Goal: Obtain resource: Download file/media

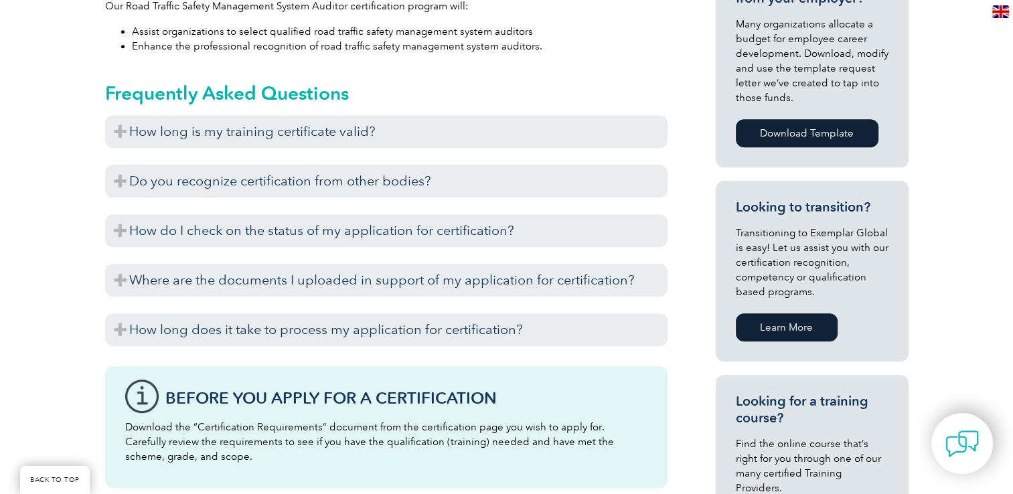
scroll to position [674, 0]
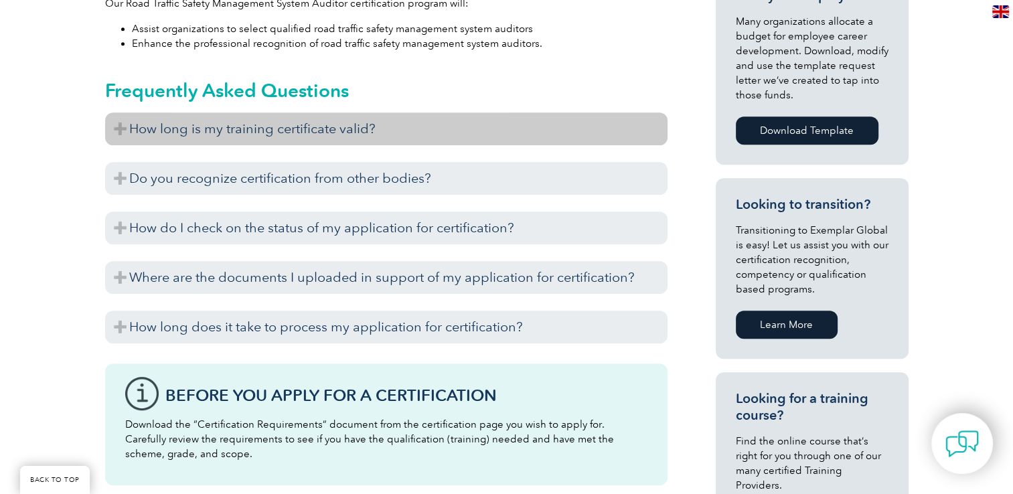
click at [117, 130] on h3 "How long is my training certificate valid?" at bounding box center [386, 129] width 563 height 33
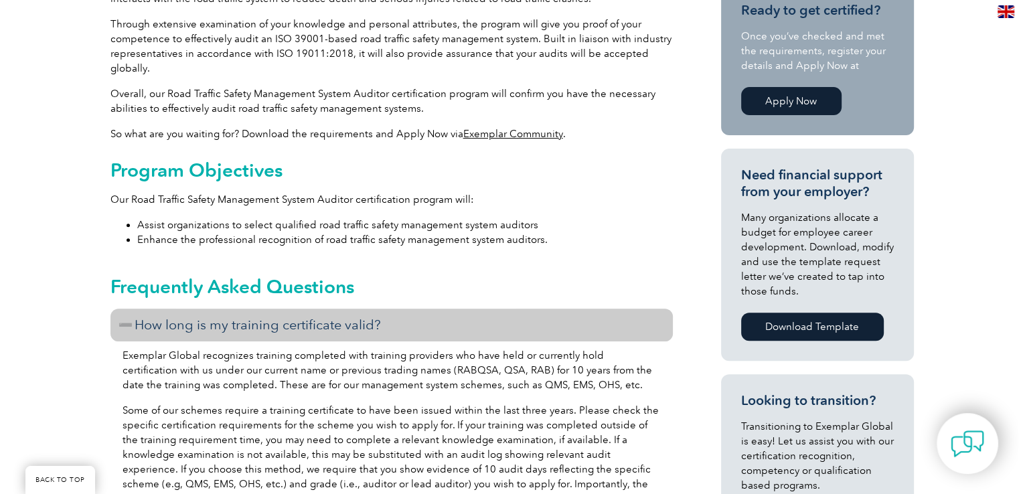
scroll to position [275, 0]
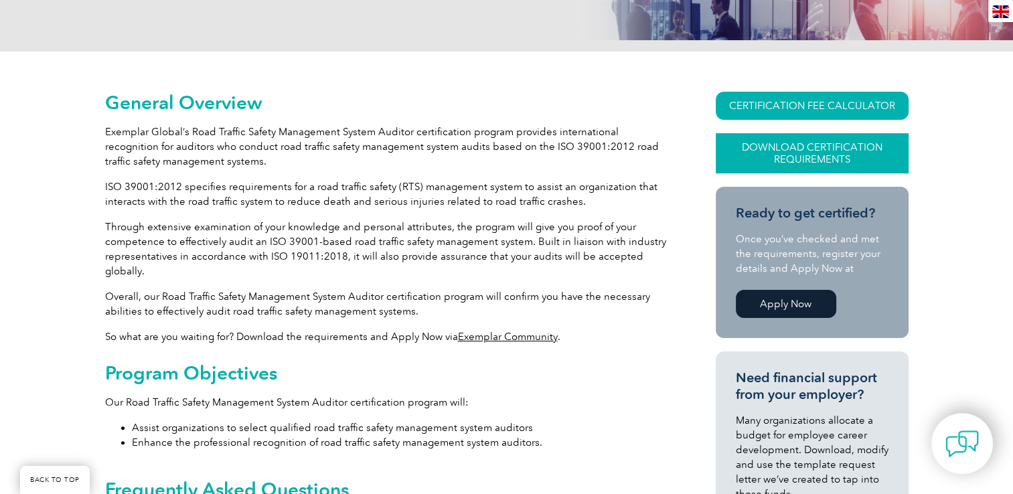
click at [784, 150] on link "Download Certification Requirements" at bounding box center [812, 153] width 193 height 40
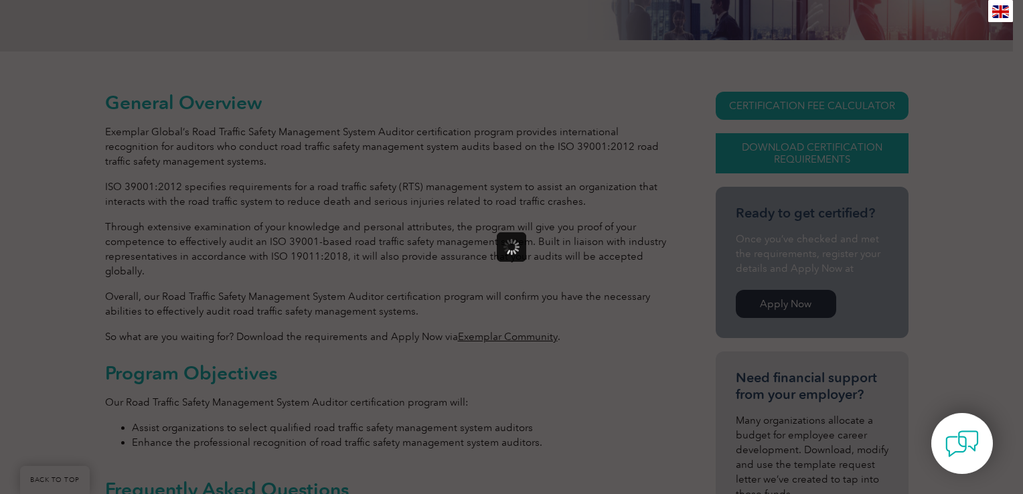
scroll to position [0, 0]
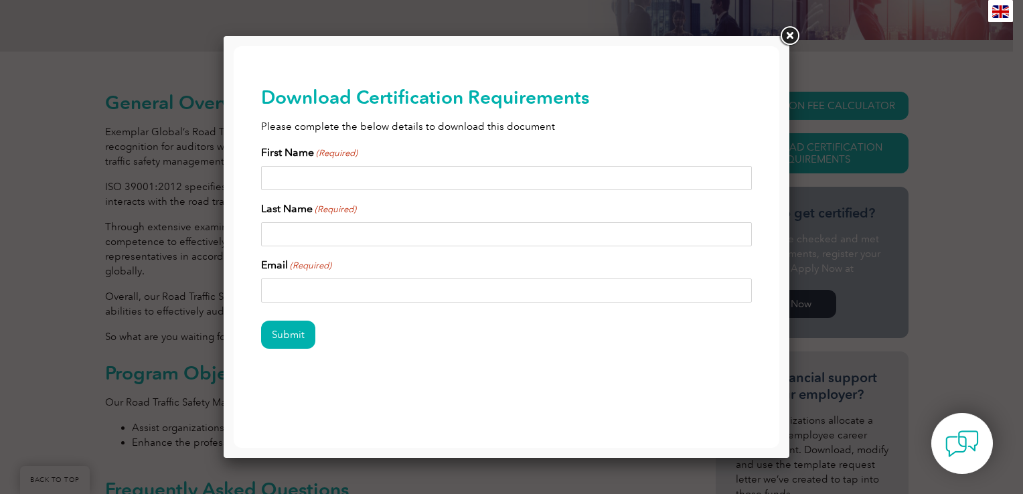
click at [790, 39] on link at bounding box center [790, 36] width 24 height 24
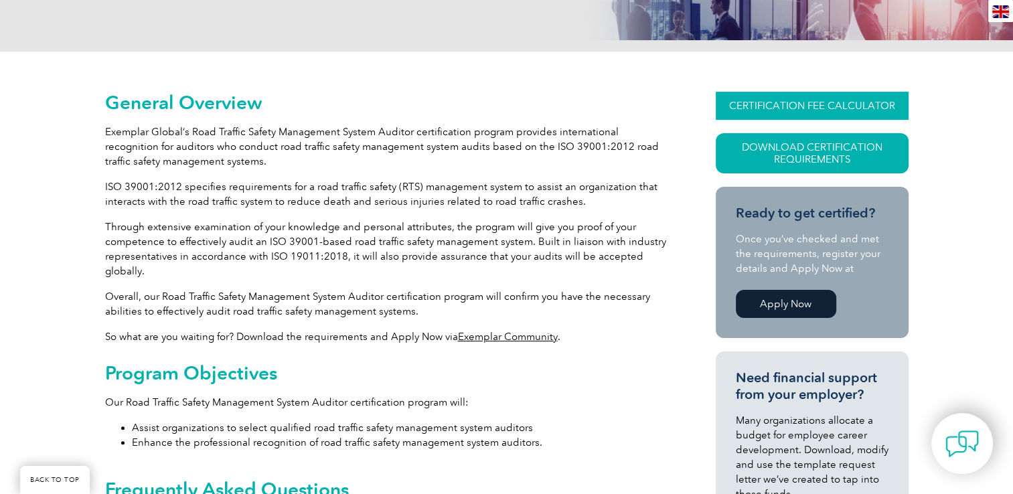
click at [776, 112] on link "CERTIFICATION FEE CALCULATOR" at bounding box center [812, 106] width 193 height 28
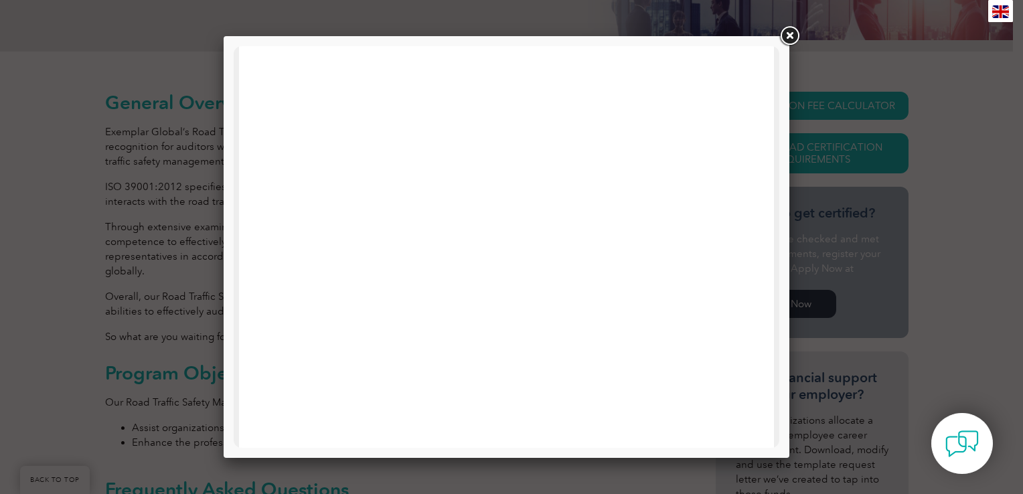
scroll to position [455, 0]
drag, startPoint x: 768, startPoint y: 301, endPoint x: 766, endPoint y: 273, distance: 28.3
click at [766, 273] on div at bounding box center [507, 111] width 546 height 1041
click at [787, 36] on link at bounding box center [790, 36] width 24 height 24
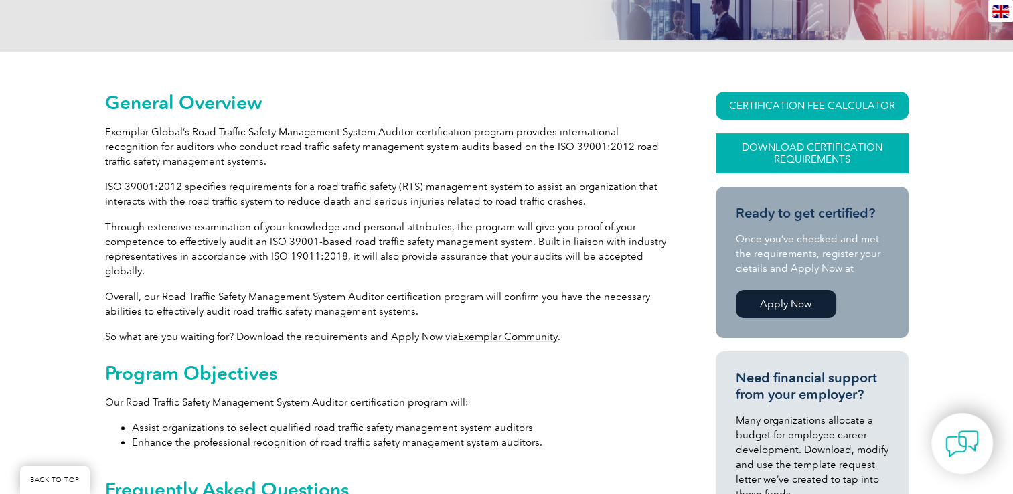
click at [805, 154] on link "Download Certification Requirements" at bounding box center [812, 153] width 193 height 40
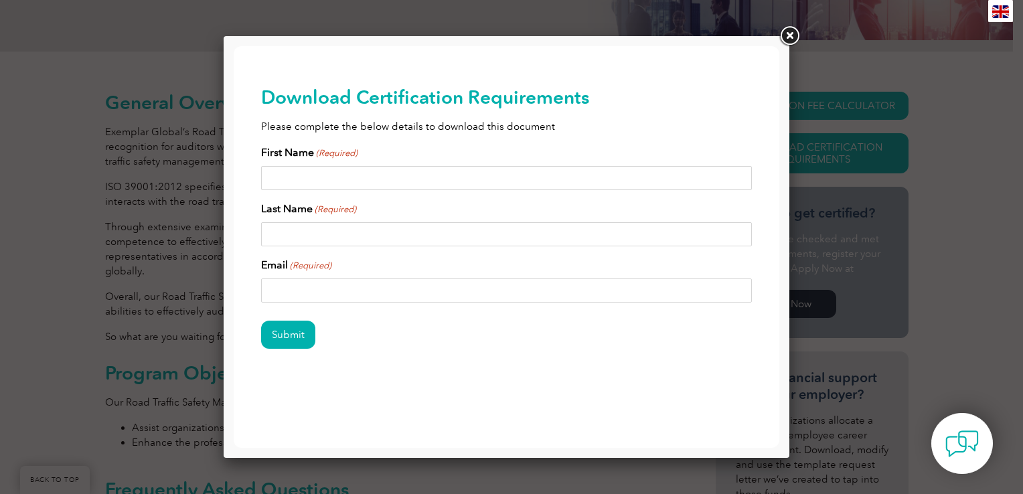
click at [368, 178] on input "First Name (Required)" at bounding box center [507, 178] width 492 height 24
type input "[PERSON_NAME]"
type input "[EMAIL_ADDRESS][DOMAIN_NAME]"
click at [292, 336] on input "Submit" at bounding box center [288, 335] width 54 height 28
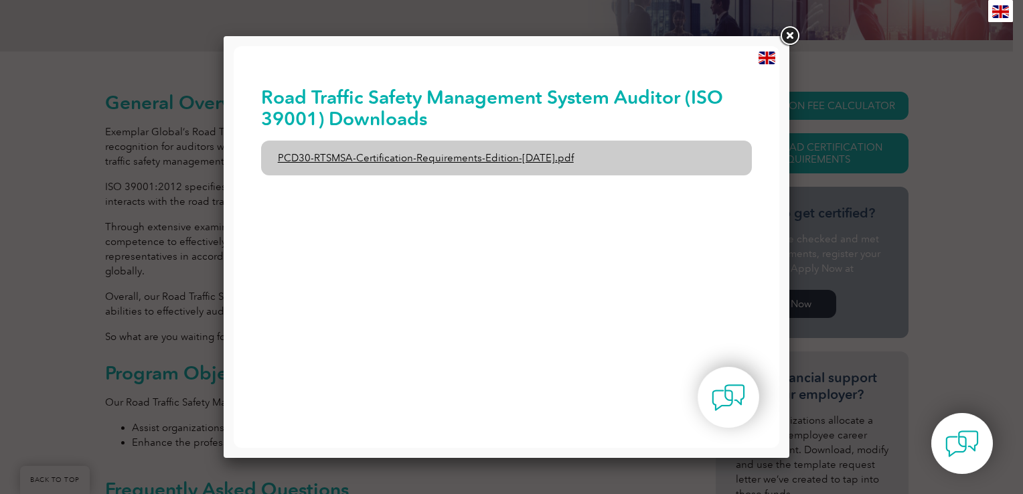
click at [472, 154] on link "PCD30-RTSMSA-Certification-Requirements-Edition-[DATE].pdf" at bounding box center [507, 158] width 492 height 35
